Goal: Navigation & Orientation: Find specific page/section

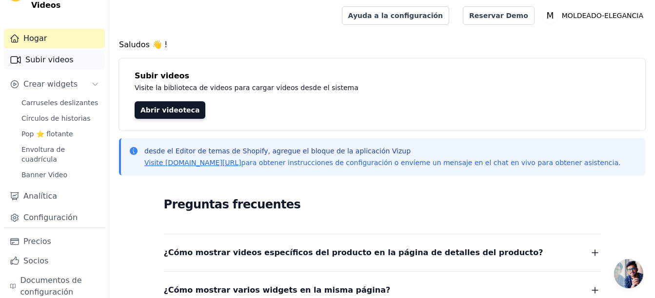
click at [44, 54] on font "Subir videos" at bounding box center [49, 60] width 48 height 12
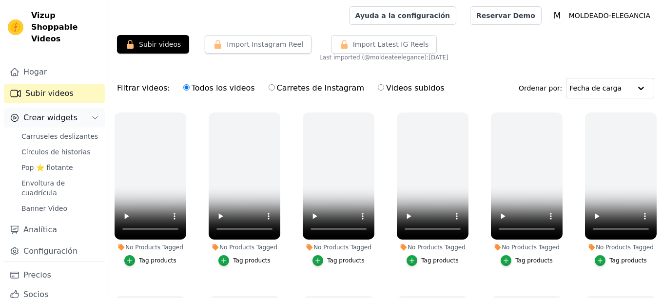
click at [49, 112] on span "Crear widgets" at bounding box center [50, 118] width 54 height 12
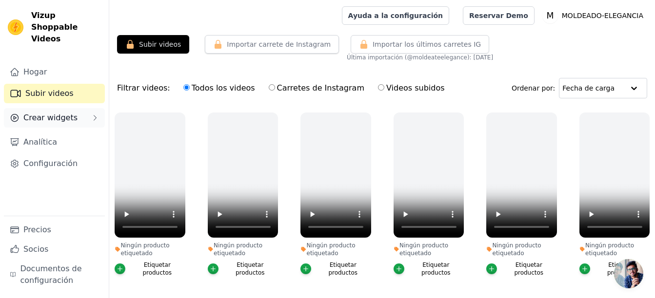
click at [59, 108] on button "Crear widgets" at bounding box center [54, 118] width 101 height 20
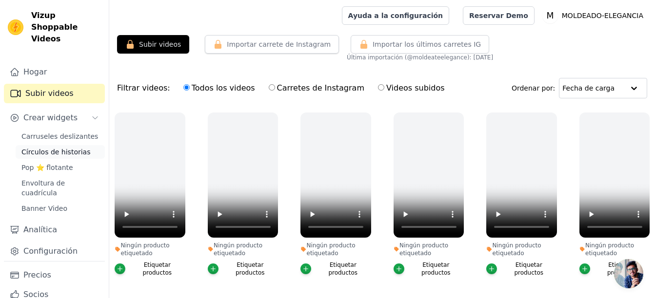
click at [54, 147] on span "Círculos de historias" at bounding box center [55, 152] width 69 height 10
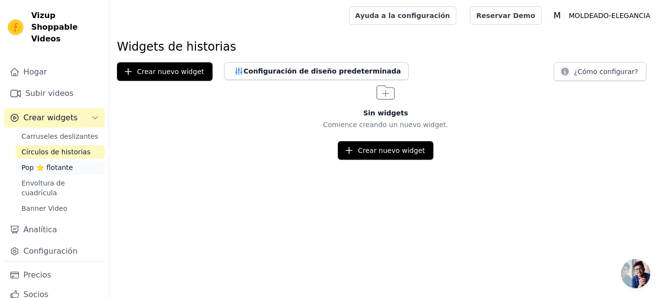
click at [51, 163] on span "Pop ⭐ flotante" at bounding box center [47, 168] width 52 height 10
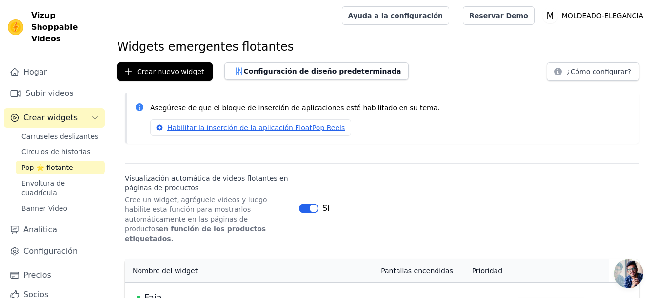
scroll to position [24, 0]
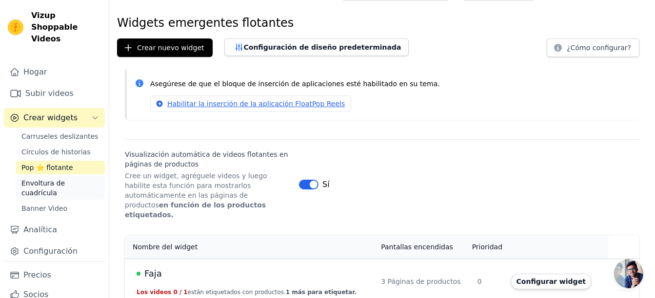
click at [59, 178] on span "Envoltura de cuadrícula" at bounding box center [60, 188] width 78 height 20
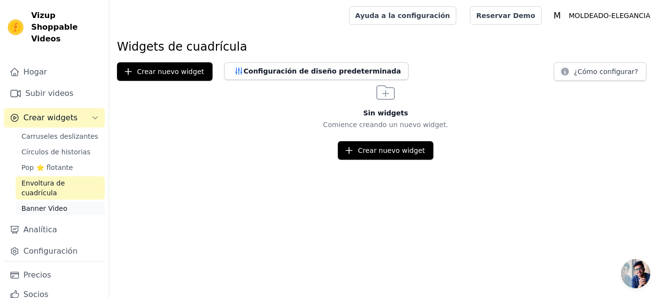
click at [46, 204] on span "Banner Video" at bounding box center [44, 209] width 46 height 10
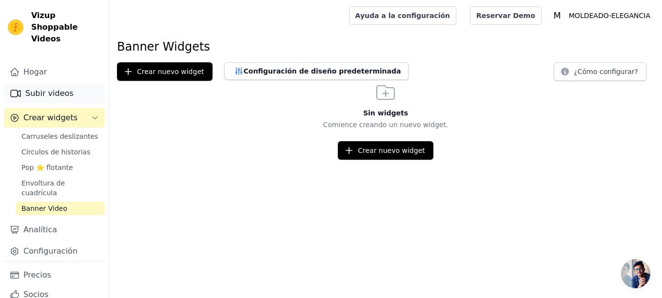
click at [67, 88] on font "Subir videos" at bounding box center [49, 94] width 48 height 12
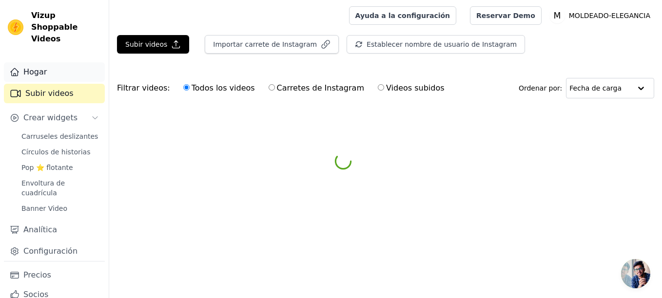
click at [65, 62] on link "Hogar" at bounding box center [54, 72] width 101 height 20
